Goal: Task Accomplishment & Management: Manage account settings

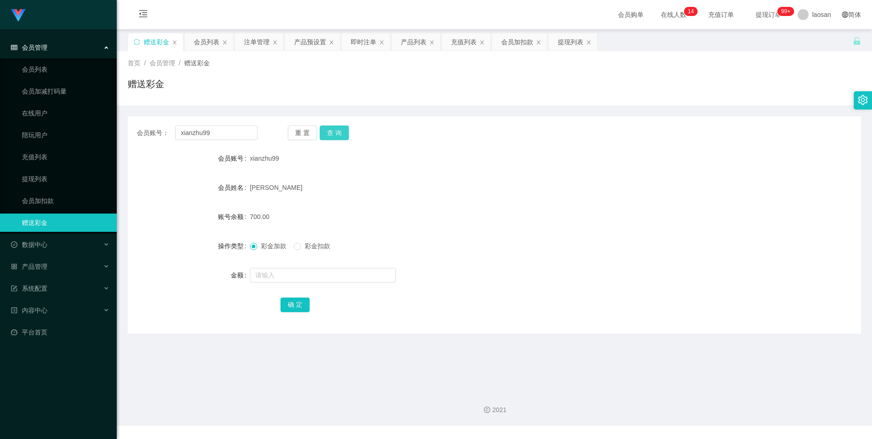
click at [328, 131] on button "查 询" at bounding box center [334, 132] width 29 height 15
click at [286, 278] on input "text" at bounding box center [323, 275] width 146 height 15
type input "1300"
click at [295, 301] on button "确 定" at bounding box center [295, 304] width 29 height 15
click at [338, 127] on button "查 询" at bounding box center [334, 132] width 29 height 15
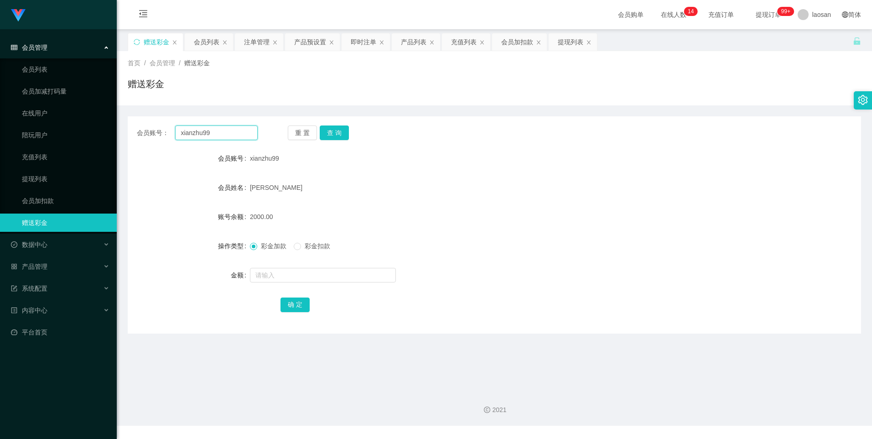
click at [246, 129] on input "xianzhu99" at bounding box center [216, 132] width 82 height 15
drag, startPoint x: 36, startPoint y: 202, endPoint x: 52, endPoint y: 200, distance: 15.2
click at [36, 202] on link "会员加扣款" at bounding box center [66, 201] width 88 height 18
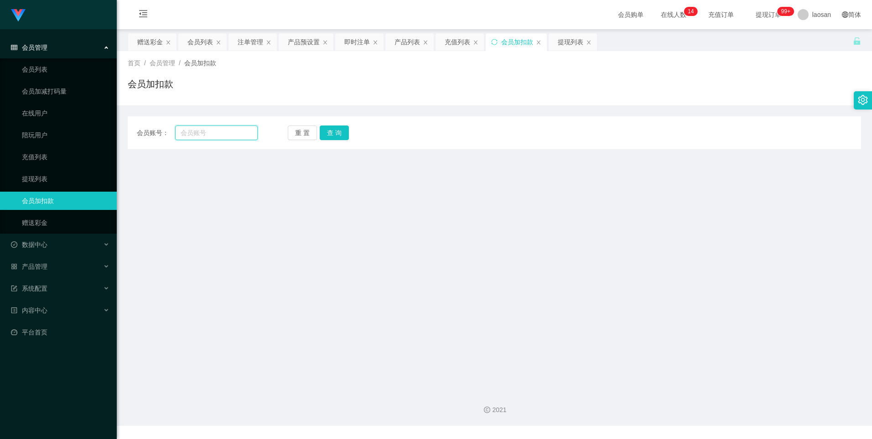
click at [205, 134] on input "text" at bounding box center [216, 132] width 82 height 15
paste input "baida555"
type input "baida555"
click at [332, 139] on button "查 询" at bounding box center [334, 132] width 29 height 15
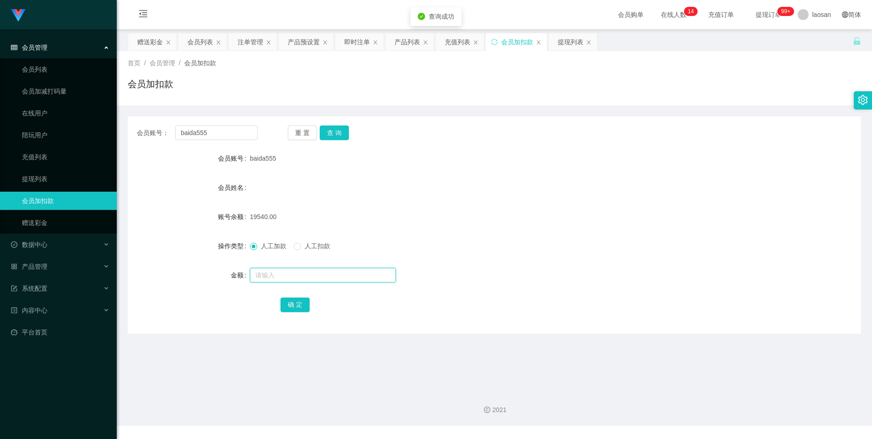
click at [275, 274] on input "text" at bounding box center [323, 275] width 146 height 15
type input "1300"
click at [303, 306] on button "确 定" at bounding box center [295, 304] width 29 height 15
click at [534, 200] on form "会员账号 baida555 会员姓名 账号余额 20840.00 操作类型 人工加款 人工扣款 金额 确 定" at bounding box center [495, 231] width 734 height 164
click at [254, 43] on div "注单管理" at bounding box center [251, 41] width 26 height 17
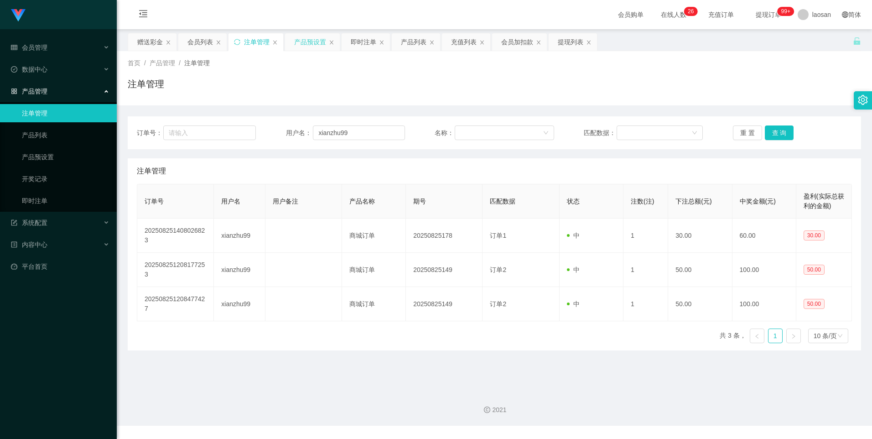
click at [320, 40] on div "产品预设置" at bounding box center [310, 41] width 32 height 17
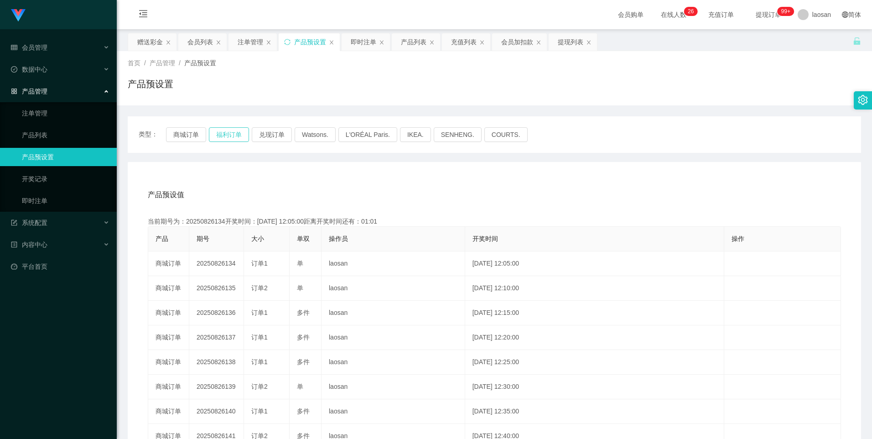
click at [218, 133] on button "福利订单" at bounding box center [229, 134] width 40 height 15
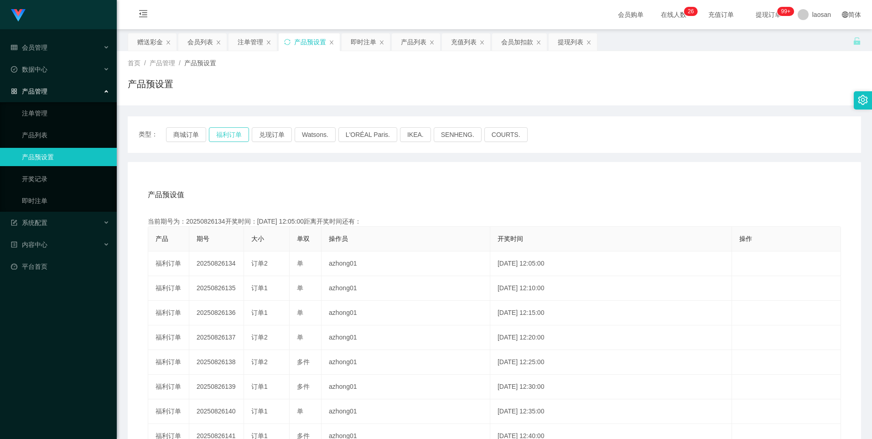
click at [218, 133] on button "福利订单" at bounding box center [229, 134] width 40 height 15
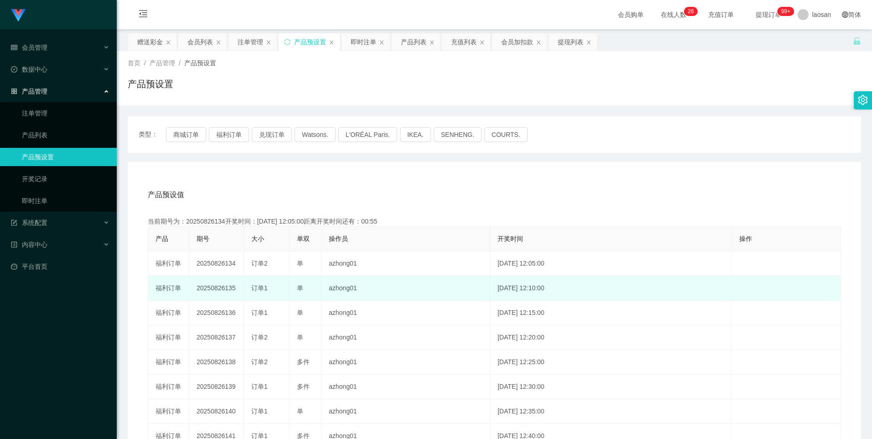
drag, startPoint x: 224, startPoint y: 289, endPoint x: 268, endPoint y: 288, distance: 44.3
click at [268, 288] on tr "福利订单 20250826135 订单1 单 azhong01 [DATE] 12:10:00 编 辑 限制投注" at bounding box center [494, 288] width 693 height 25
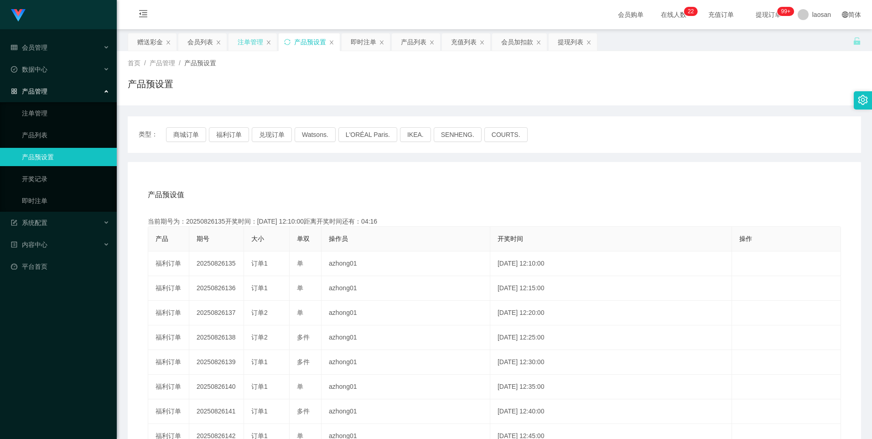
click at [238, 38] on div "注单管理" at bounding box center [251, 41] width 26 height 17
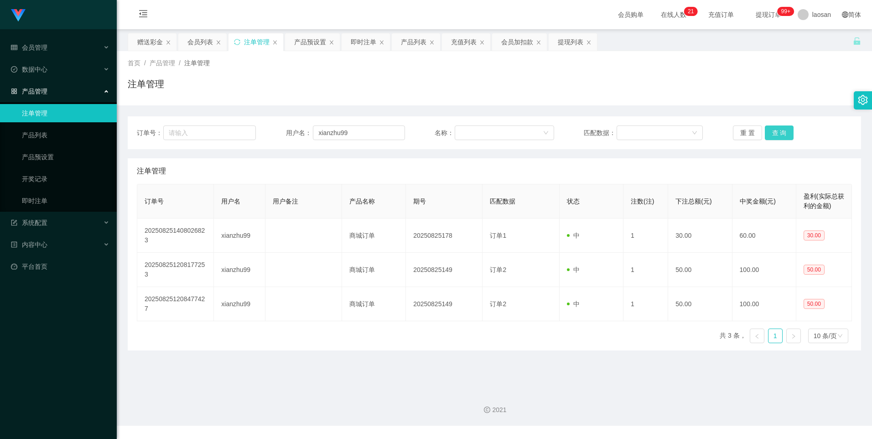
click at [776, 133] on button "查 询" at bounding box center [779, 132] width 29 height 15
click at [776, 133] on div "重 置 查 询" at bounding box center [792, 132] width 119 height 15
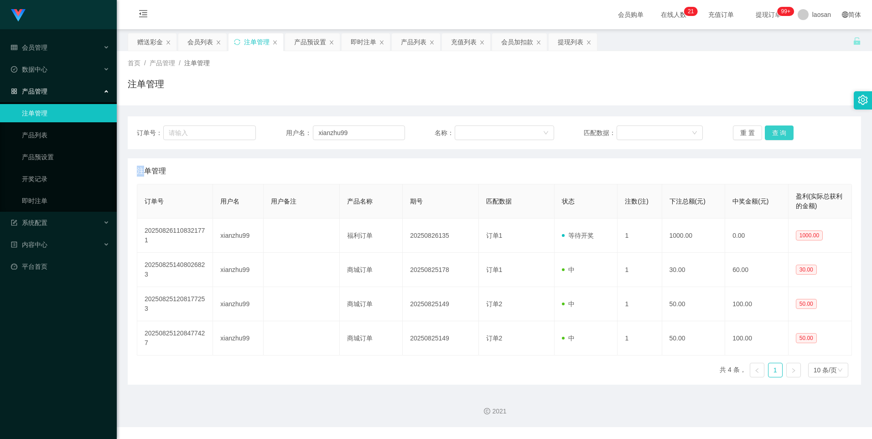
click at [776, 133] on button "查 询" at bounding box center [779, 132] width 29 height 15
click at [776, 130] on button "查 询" at bounding box center [779, 132] width 29 height 15
click at [778, 135] on button "查 询" at bounding box center [779, 132] width 29 height 15
click at [200, 47] on div "会员列表" at bounding box center [201, 41] width 26 height 17
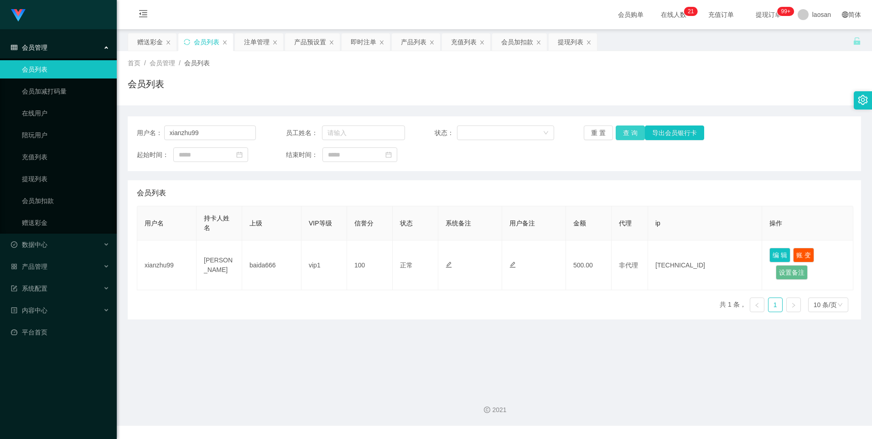
click at [628, 132] on button "查 询" at bounding box center [630, 132] width 29 height 15
drag, startPoint x: 628, startPoint y: 132, endPoint x: 633, endPoint y: 135, distance: 5.5
click at [628, 132] on button "查 询" at bounding box center [630, 132] width 29 height 15
